Goal: Find specific fact: Find specific fact

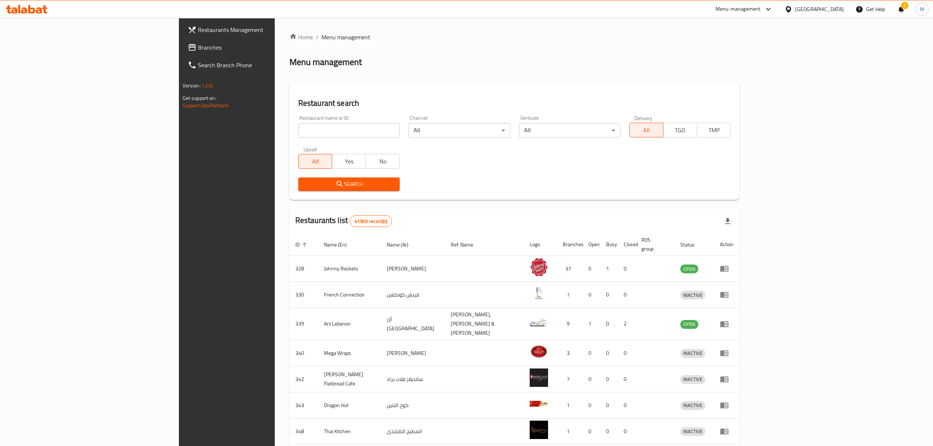
click at [245, 128] on div at bounding box center [466, 223] width 933 height 446
click at [294, 113] on div "Restaurant name or ID Restaurant name or ID" at bounding box center [349, 126] width 110 height 31
click at [298, 127] on input "search" at bounding box center [348, 130] width 101 height 15
click button "Search" at bounding box center [348, 184] width 101 height 14
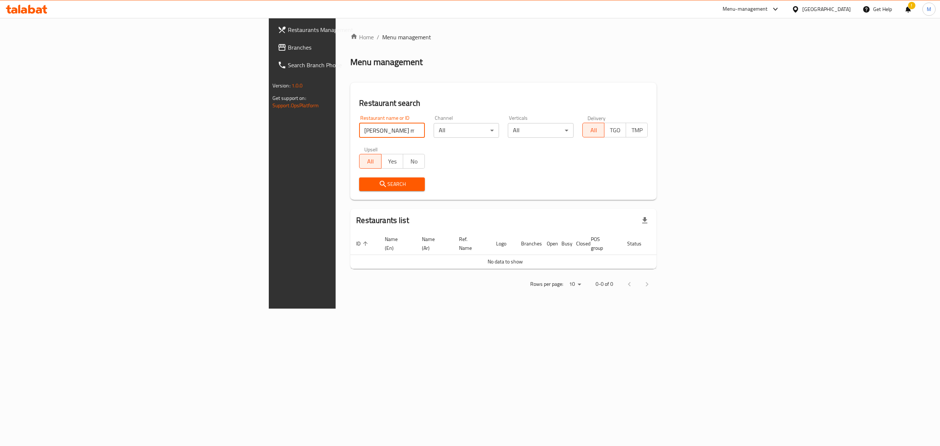
click at [359, 128] on input "[PERSON_NAME] meet" at bounding box center [392, 130] width 66 height 15
click button "Search" at bounding box center [392, 184] width 66 height 14
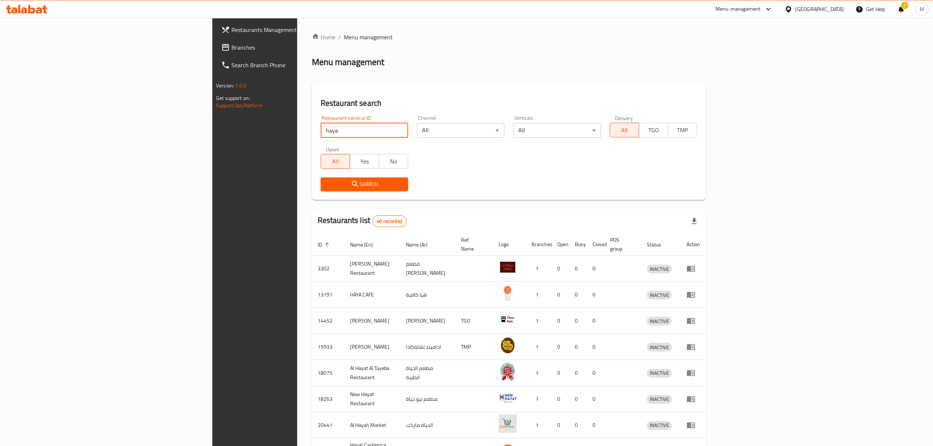
click at [321, 129] on input "haya" at bounding box center [364, 130] width 87 height 15
type input "haya's kitchen"
click button "Search" at bounding box center [364, 184] width 87 height 14
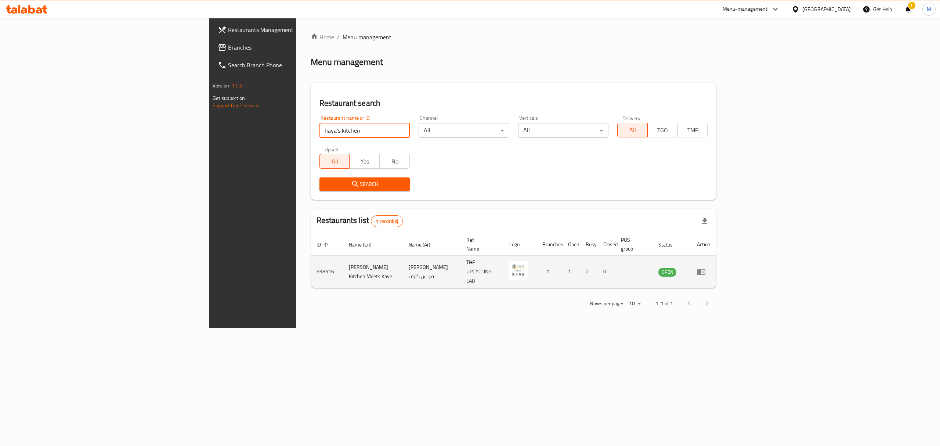
click at [311, 261] on td "698516" at bounding box center [327, 272] width 32 height 32
copy td "698516"
